Goal: Task Accomplishment & Management: Use online tool/utility

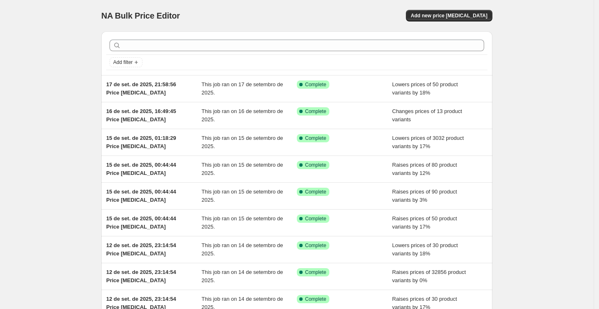
click at [448, 23] on div "NA Bulk Price Editor. This page is ready NA Bulk Price Editor Add new price [ME…" at bounding box center [296, 15] width 391 height 31
click at [448, 17] on span "Add new price [MEDICAL_DATA]" at bounding box center [449, 15] width 77 height 7
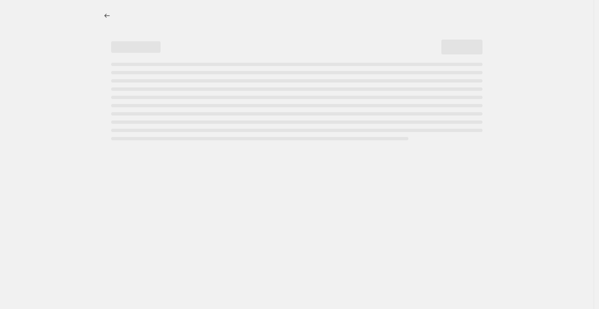
select select "percentage"
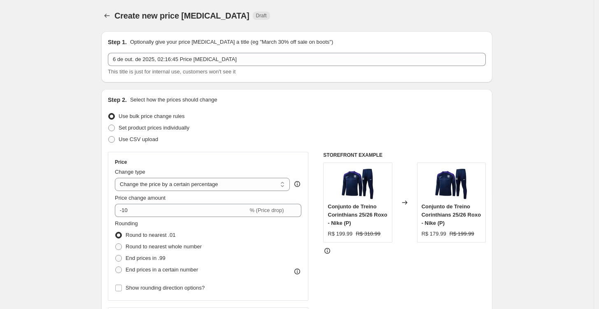
scroll to position [46, 0]
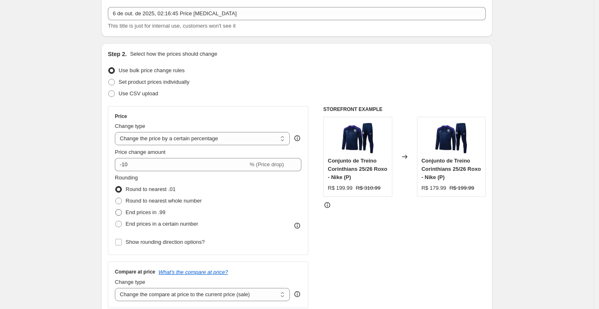
click at [160, 214] on span "End prices in .99" at bounding box center [146, 212] width 40 height 6
click at [116, 209] on input "End prices in .99" at bounding box center [115, 209] width 0 height 0
radio input "true"
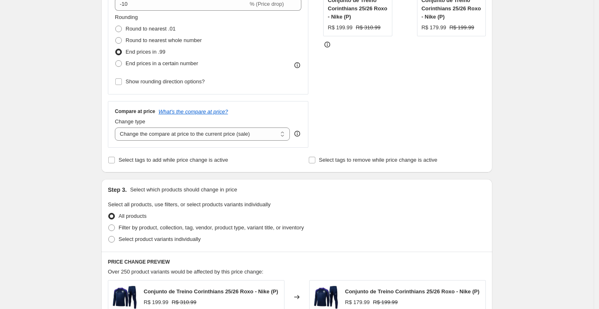
scroll to position [229, 0]
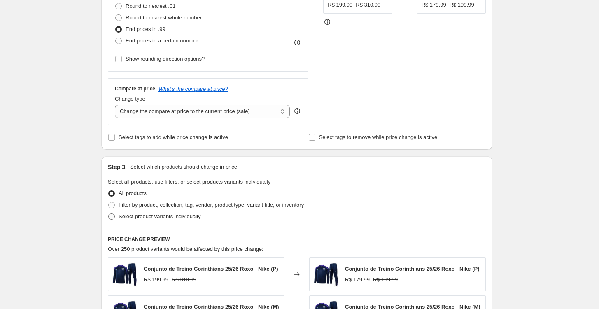
click at [146, 218] on span "Select product variants individually" at bounding box center [160, 216] width 82 height 6
click at [109, 213] on input "Select product variants individually" at bounding box center [108, 213] width 0 height 0
radio input "true"
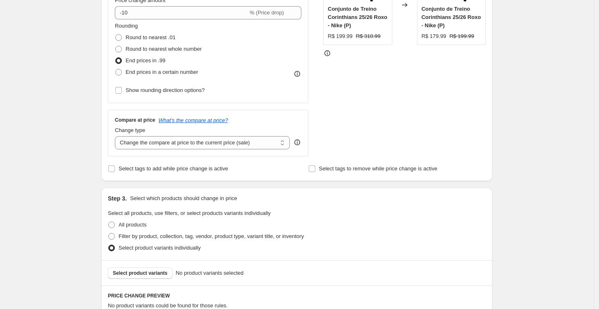
scroll to position [183, 0]
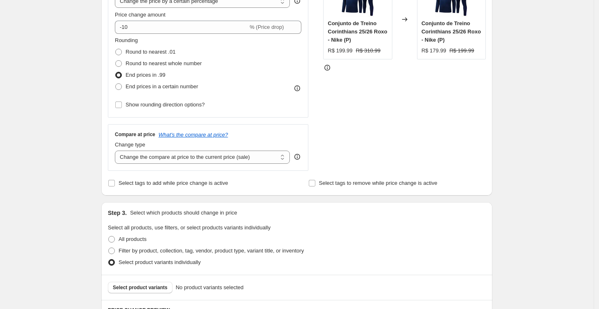
click at [158, 166] on div "Compare at price What's the compare at price? Change type Change the compare at…" at bounding box center [208, 147] width 201 height 46
click at [161, 153] on select "Change the compare at price to the current price (sale) Change the compare at p…" at bounding box center [202, 156] width 175 height 13
select select "no_change"
click at [117, 150] on select "Change the compare at price to the current price (sale) Change the compare at p…" at bounding box center [202, 156] width 175 height 13
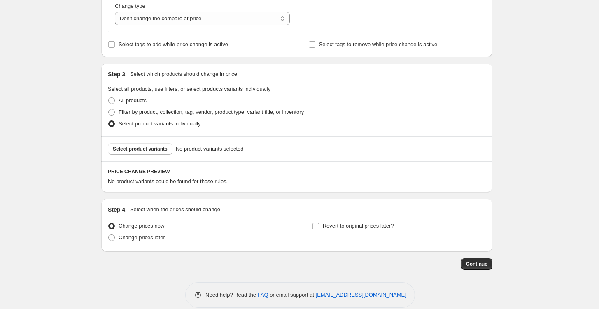
scroll to position [332, 0]
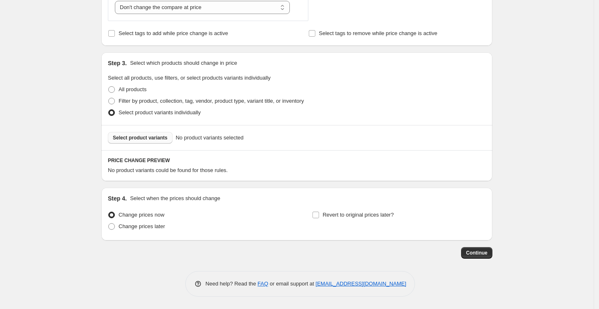
click at [157, 135] on span "Select product variants" at bounding box center [140, 137] width 55 height 7
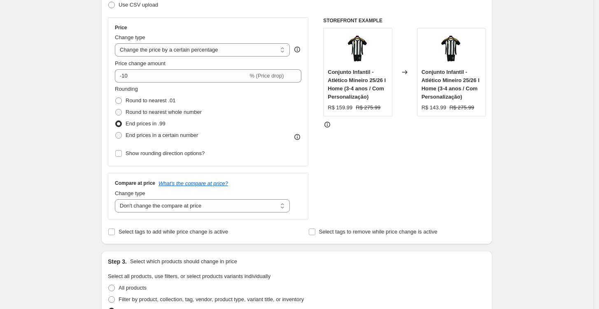
scroll to position [103, 0]
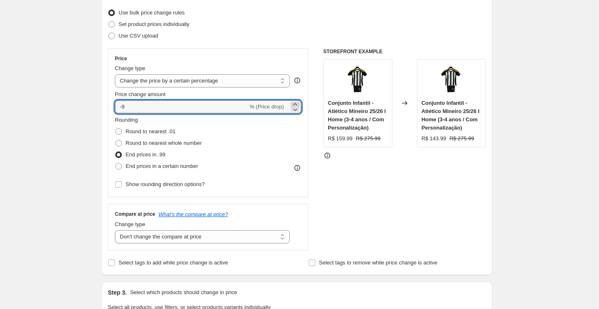
click at [297, 103] on icon at bounding box center [295, 104] width 4 height 2
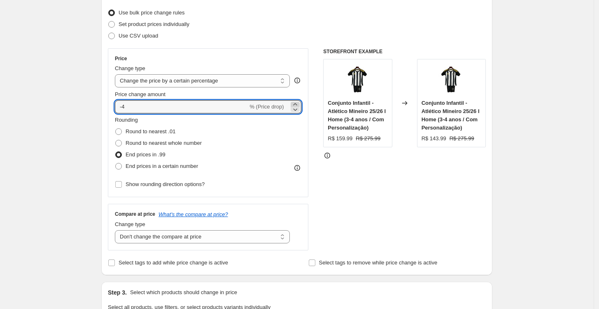
click at [297, 103] on icon at bounding box center [295, 104] width 4 height 2
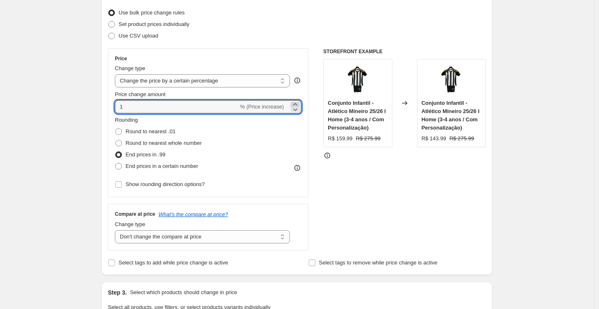
click at [297, 103] on icon at bounding box center [295, 104] width 4 height 2
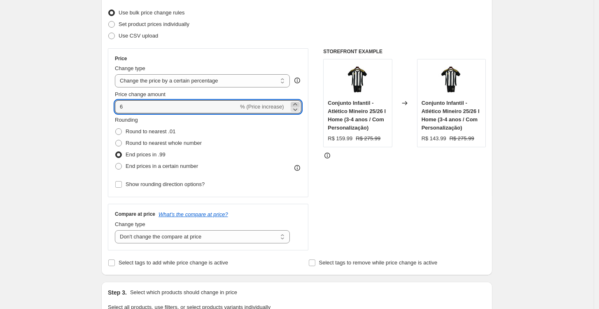
click at [297, 103] on icon at bounding box center [295, 104] width 4 height 2
type input "7"
click at [172, 77] on select "Change the price to a certain amount Change the price by a certain amount Chang…" at bounding box center [202, 80] width 175 height 13
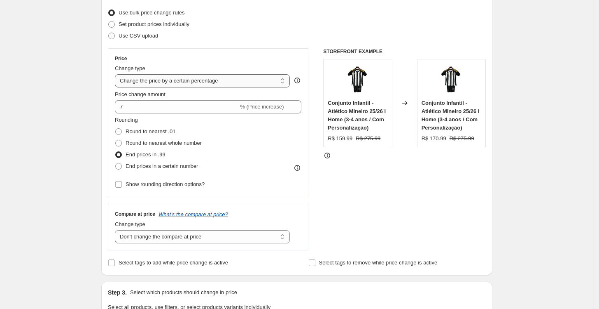
select select "to"
click at [117, 74] on select "Change the price to a certain amount Change the price by a certain amount Chang…" at bounding box center [202, 80] width 175 height 13
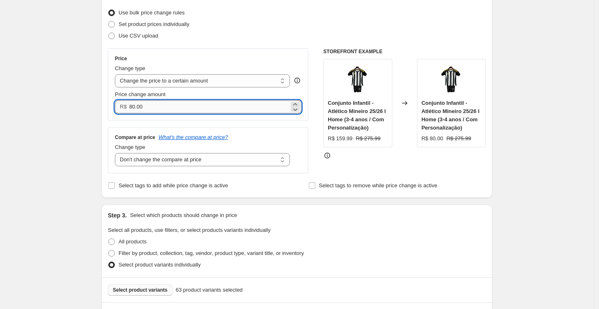
click at [178, 101] on input "80.00" at bounding box center [209, 106] width 160 height 13
drag, startPoint x: 178, startPoint y: 101, endPoint x: 126, endPoint y: 106, distance: 51.8
click at [126, 106] on div "R$ 80.00" at bounding box center [208, 106] width 187 height 13
type input "179"
type input "179.99"
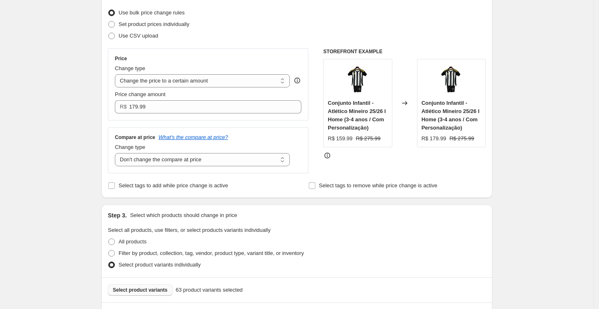
click at [317, 119] on div "Price Change type Change the price to a certain amount Change the price by a ce…" at bounding box center [297, 110] width 378 height 125
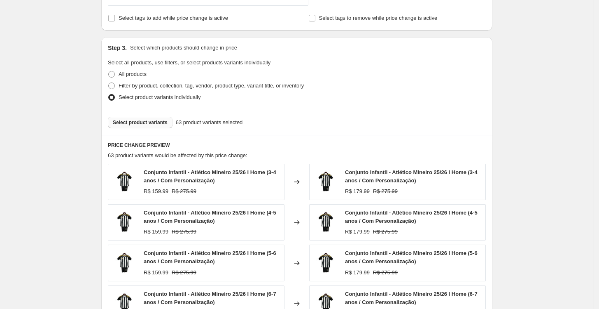
scroll to position [287, 0]
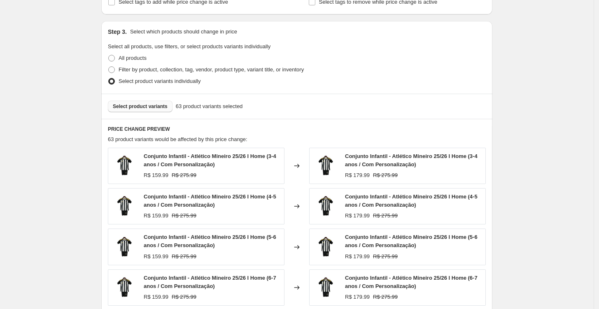
click at [140, 107] on span "Select product variants" at bounding box center [140, 106] width 55 height 7
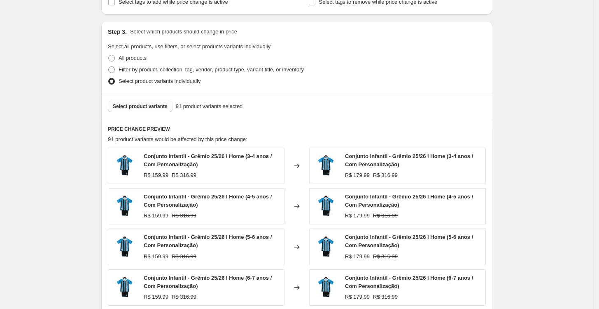
click at [142, 111] on button "Select product variants" at bounding box center [140, 107] width 65 height 12
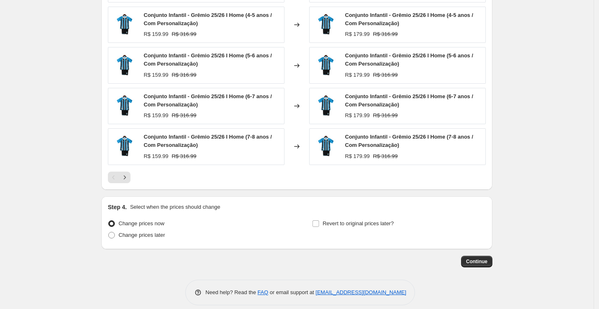
scroll to position [470, 0]
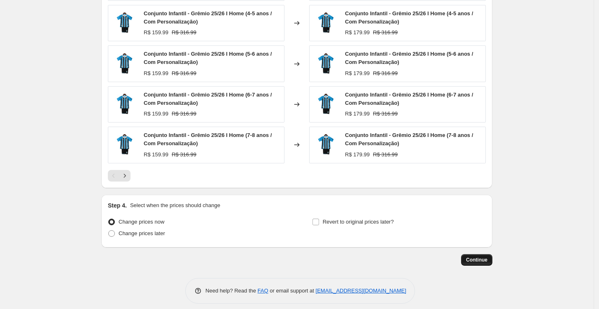
click at [487, 260] on span "Continue" at bounding box center [476, 259] width 21 height 7
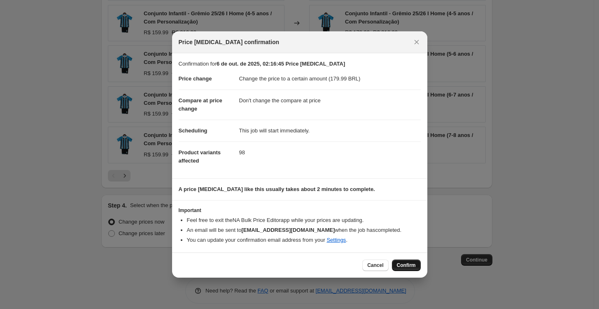
click at [407, 264] on span "Confirm" at bounding box center [406, 265] width 19 height 7
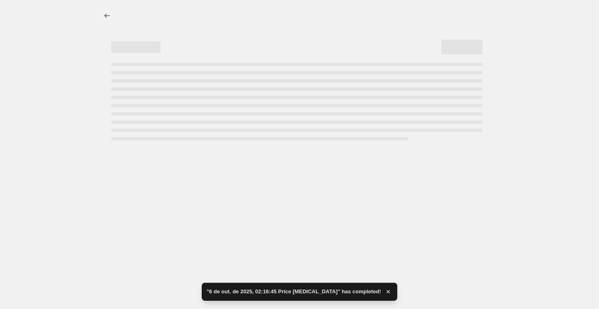
select select "no_change"
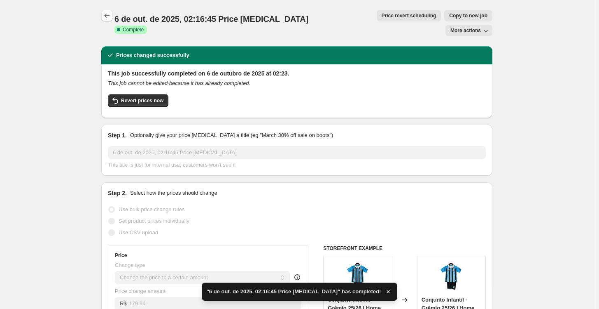
click at [110, 19] on icon "Price change jobs" at bounding box center [107, 16] width 8 height 8
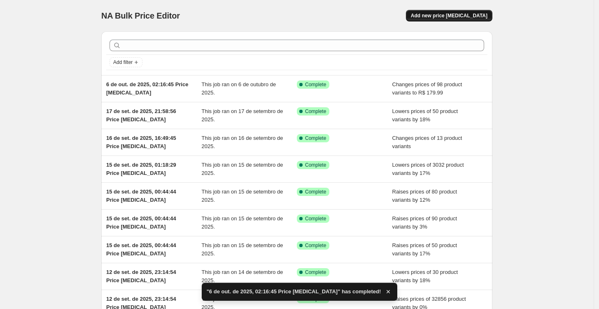
click at [443, 19] on button "Add new price [MEDICAL_DATA]" at bounding box center [449, 16] width 87 height 12
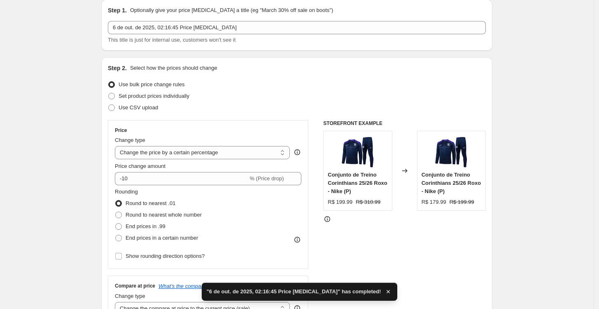
scroll to position [46, 0]
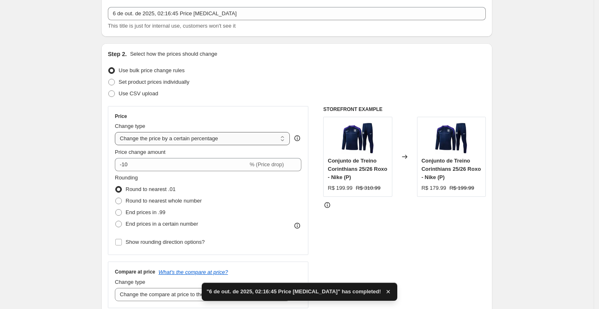
click at [177, 138] on select "Change the price to a certain amount Change the price by a certain amount Chang…" at bounding box center [202, 138] width 175 height 13
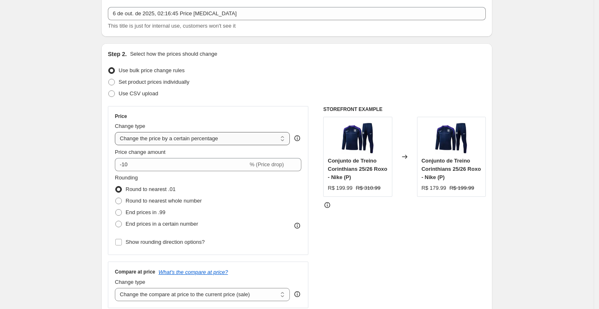
select select "to"
click at [117, 132] on select "Change the price to a certain amount Change the price by a certain amount Chang…" at bounding box center [202, 138] width 175 height 13
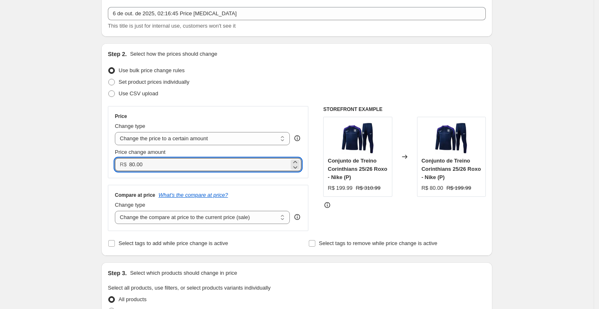
drag, startPoint x: 175, startPoint y: 163, endPoint x: 52, endPoint y: 162, distance: 122.8
type input "159.99"
click at [275, 194] on div "Compare at price What's the compare at price?" at bounding box center [208, 195] width 187 height 7
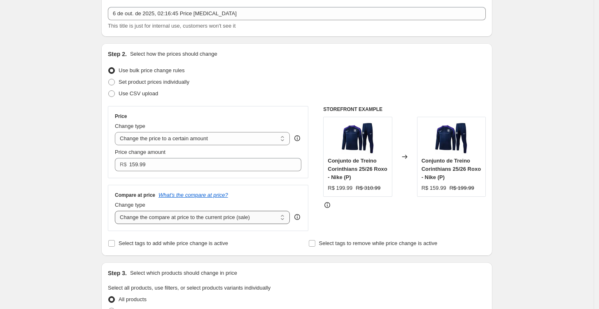
click at [134, 218] on select "Change the compare at price to the current price (sale) Change the compare at p…" at bounding box center [202, 217] width 175 height 13
select select "no_change"
click at [117, 211] on select "Change the compare at price to the current price (sale) Change the compare at p…" at bounding box center [202, 217] width 175 height 13
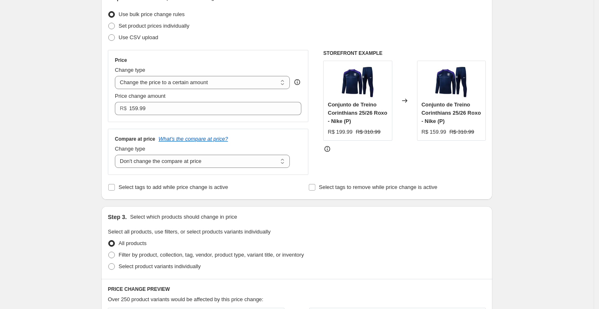
scroll to position [137, 0]
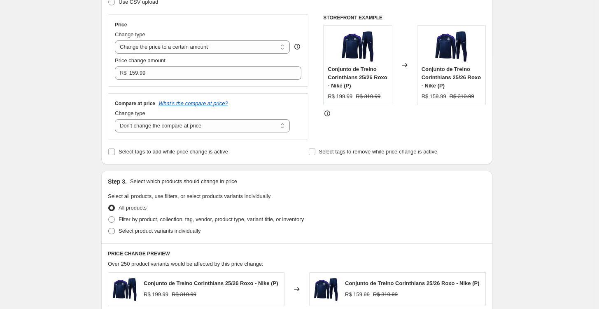
click at [147, 234] on span "Select product variants individually" at bounding box center [160, 230] width 82 height 6
click at [109, 228] on input "Select product variants individually" at bounding box center [108, 227] width 0 height 0
radio input "true"
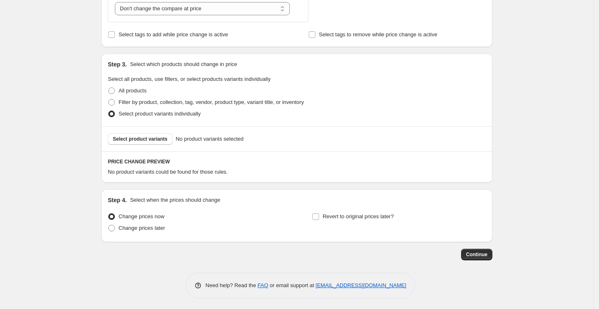
scroll to position [256, 0]
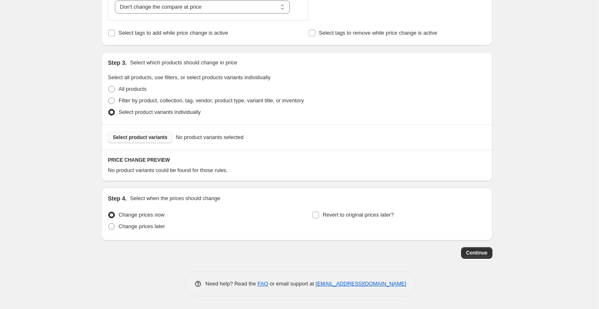
click at [137, 139] on span "Select product variants" at bounding box center [140, 137] width 55 height 7
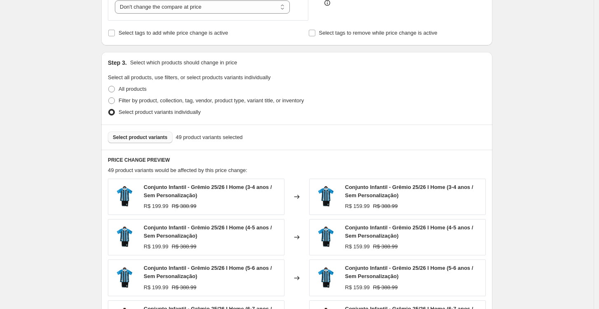
click at [156, 135] on span "Select product variants" at bounding box center [140, 137] width 55 height 7
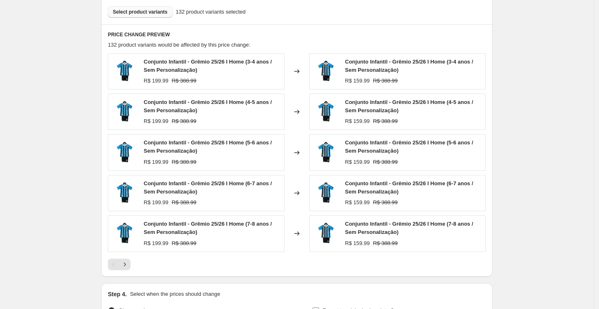
scroll to position [476, 0]
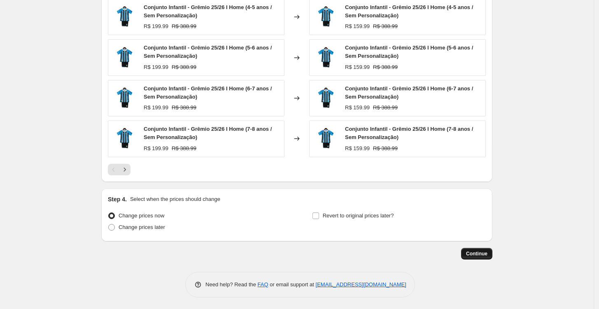
click at [473, 252] on span "Continue" at bounding box center [476, 253] width 21 height 7
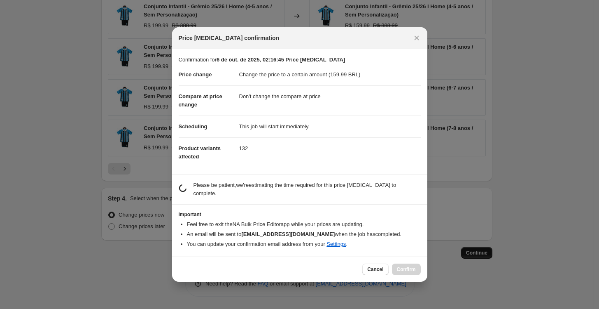
scroll to position [0, 0]
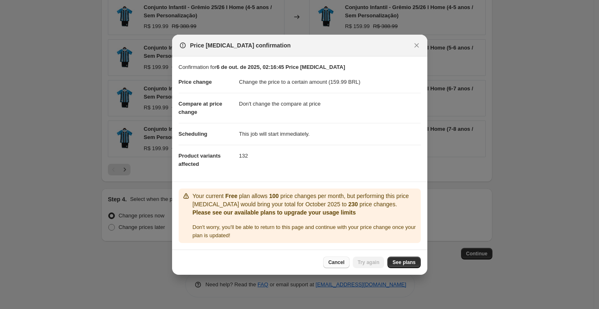
click at [343, 263] on span "Cancel" at bounding box center [336, 262] width 16 height 7
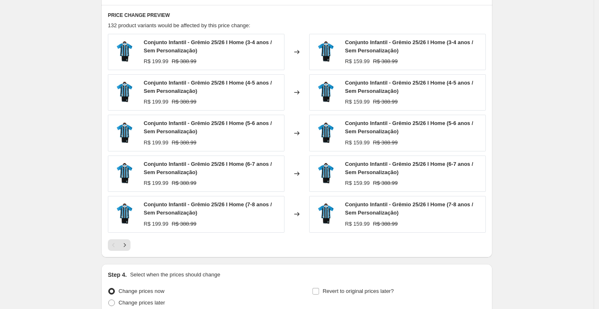
scroll to position [293, 0]
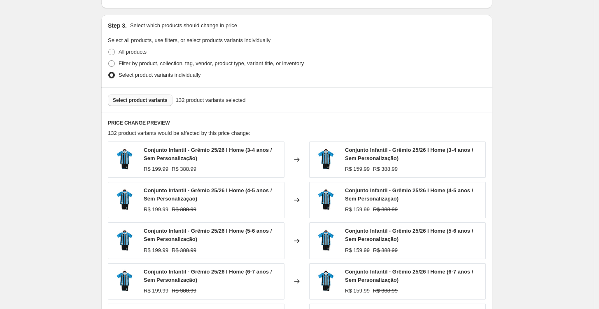
click at [145, 100] on span "Select product variants" at bounding box center [140, 100] width 55 height 7
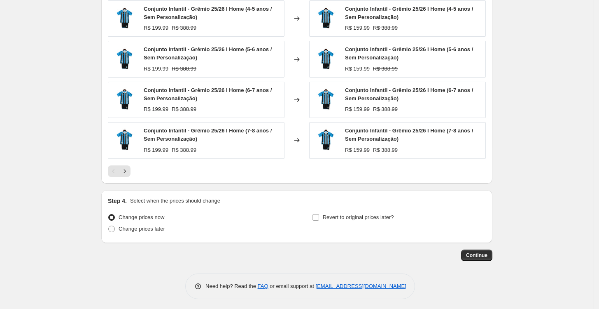
scroll to position [476, 0]
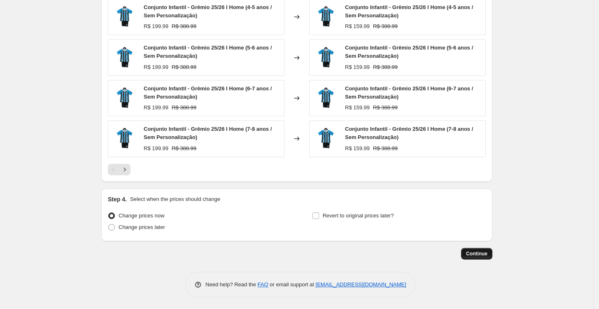
click at [475, 252] on span "Continue" at bounding box center [476, 253] width 21 height 7
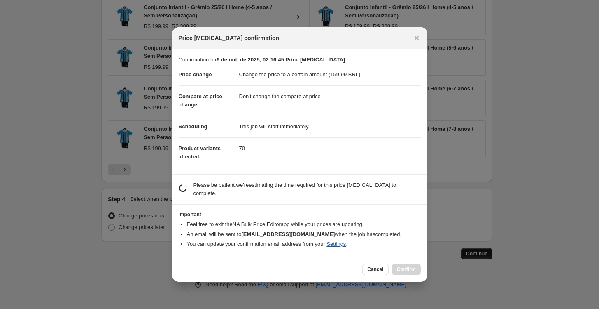
scroll to position [0, 0]
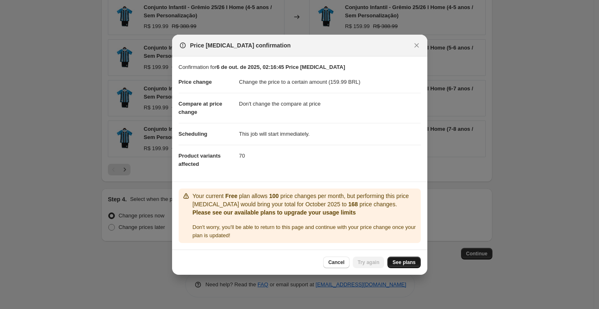
click at [401, 257] on link "See plans" at bounding box center [404, 262] width 33 height 12
